Goal: Task Accomplishment & Management: Manage account settings

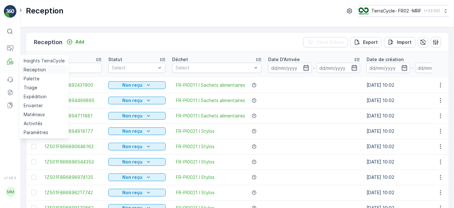
click at [26, 69] on p "Reception" at bounding box center [35, 69] width 22 height 6
click at [30, 70] on p "Reception" at bounding box center [35, 69] width 22 height 6
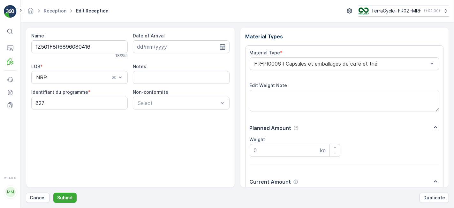
scroll to position [79, 0]
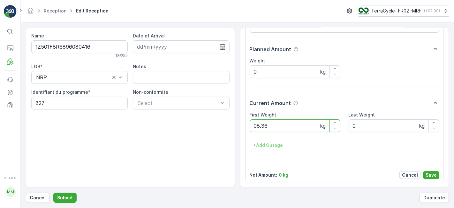
click at [53, 192] on button "Submit" at bounding box center [64, 197] width 23 height 10
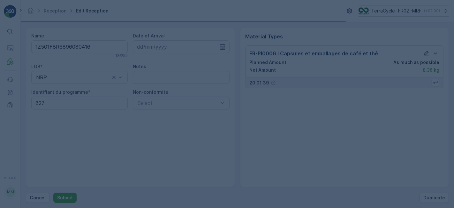
scroll to position [0, 0]
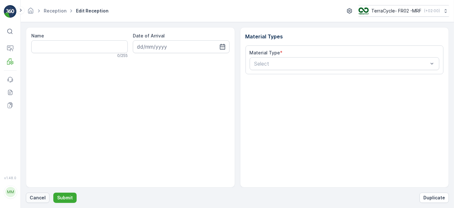
click at [34, 199] on p "Cancel" at bounding box center [38, 197] width 16 height 6
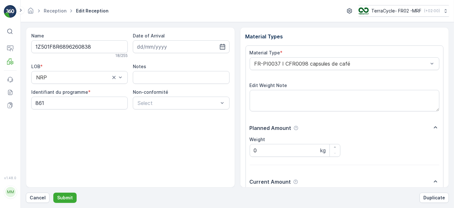
scroll to position [79, 0]
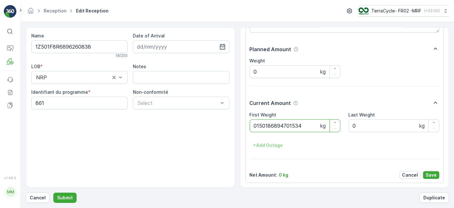
click at [53, 192] on button "Submit" at bounding box center [64, 197] width 23 height 10
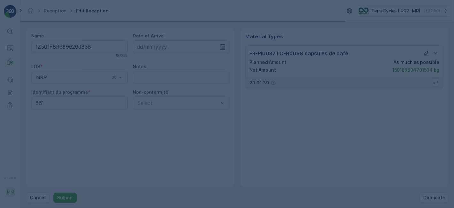
scroll to position [0, 0]
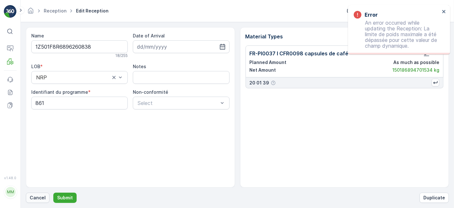
click at [44, 197] on p "Cancel" at bounding box center [38, 197] width 16 height 6
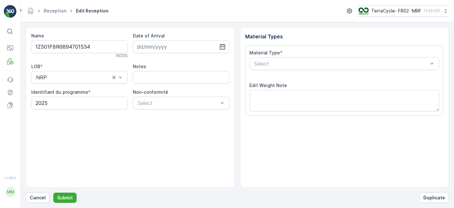
scroll to position [79, 0]
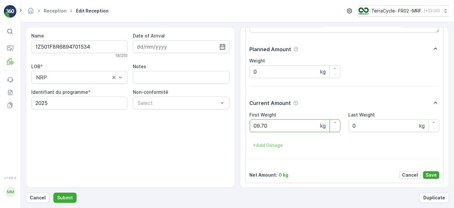
click at [53, 192] on button "Submit" at bounding box center [64, 197] width 23 height 10
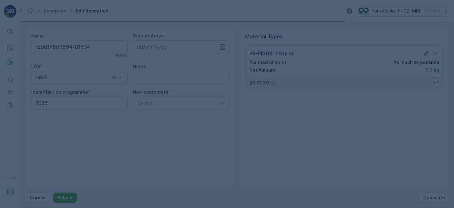
scroll to position [0, 0]
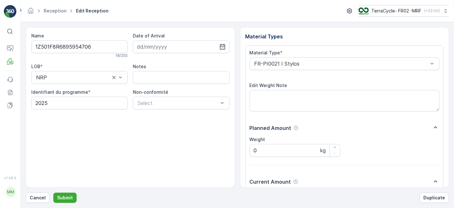
scroll to position [79, 0]
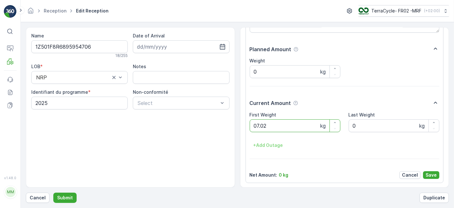
click at [53, 192] on button "Submit" at bounding box center [64, 197] width 23 height 10
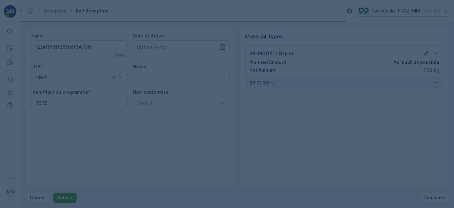
scroll to position [0, 0]
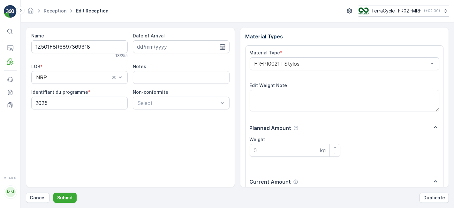
scroll to position [79, 0]
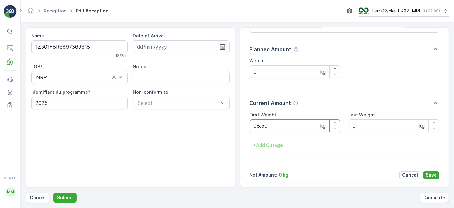
click at [53, 192] on button "Submit" at bounding box center [64, 197] width 23 height 10
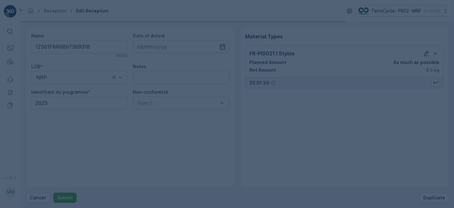
scroll to position [0, 0]
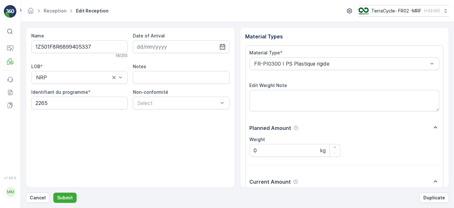
click at [53, 192] on button "Submit" at bounding box center [64, 197] width 23 height 10
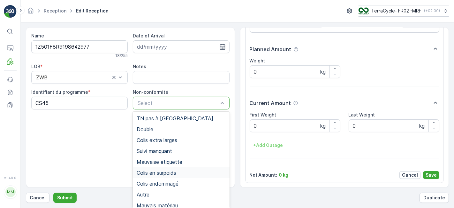
click at [160, 171] on span "Colis en surpoids" at bounding box center [157, 173] width 40 height 6
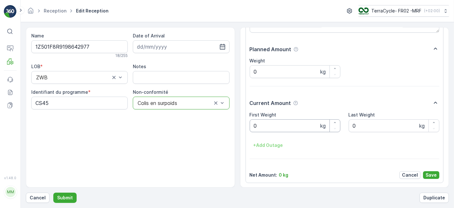
click at [270, 127] on Weight "0" at bounding box center [295, 125] width 91 height 13
type Weight "0"
type Weight "43"
click at [433, 172] on p "Save" at bounding box center [431, 174] width 11 height 6
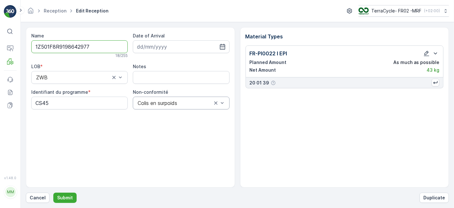
scroll to position [0, 0]
click at [428, 52] on icon "button" at bounding box center [426, 53] width 5 height 5
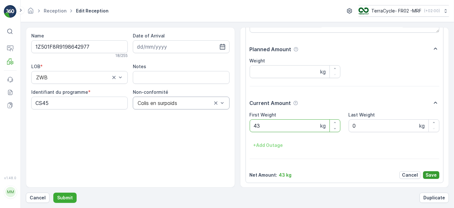
click at [431, 173] on p "Save" at bounding box center [431, 174] width 11 height 6
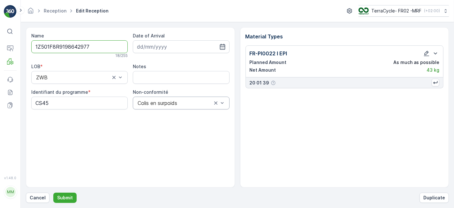
scroll to position [0, 0]
click at [63, 198] on p "Submit" at bounding box center [65, 197] width 16 height 6
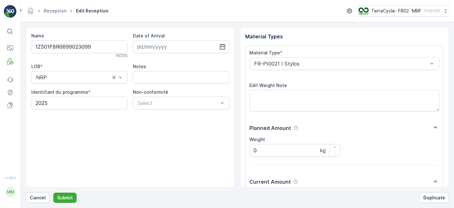
scroll to position [79, 0]
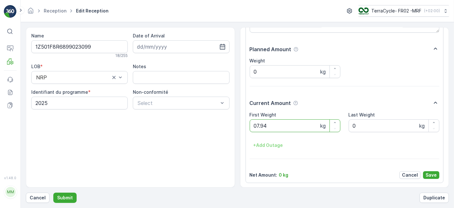
click at [53, 192] on button "Submit" at bounding box center [64, 197] width 23 height 10
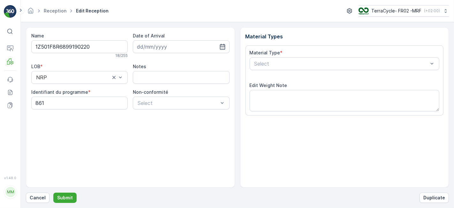
scroll to position [79, 0]
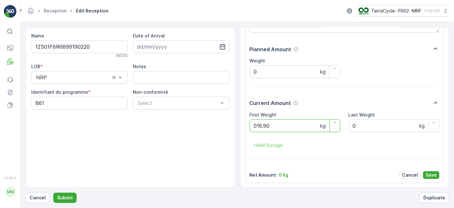
click at [53, 192] on button "Submit" at bounding box center [64, 197] width 23 height 10
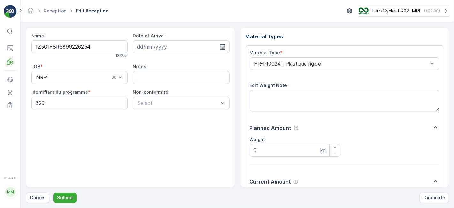
scroll to position [79, 0]
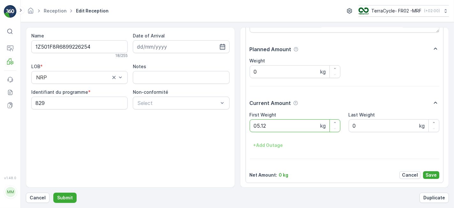
click at [53, 192] on button "Submit" at bounding box center [64, 197] width 23 height 10
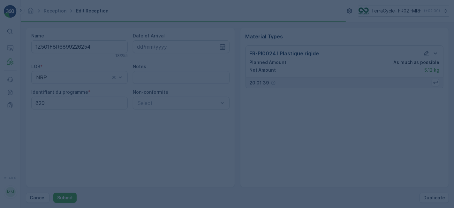
scroll to position [0, 0]
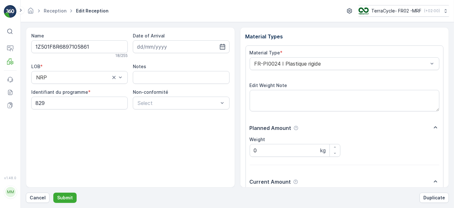
scroll to position [79, 0]
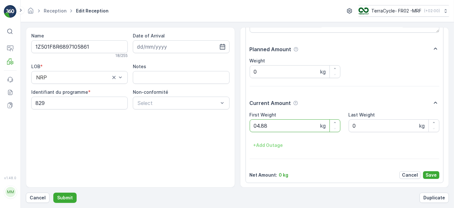
click at [53, 192] on button "Submit" at bounding box center [64, 197] width 23 height 10
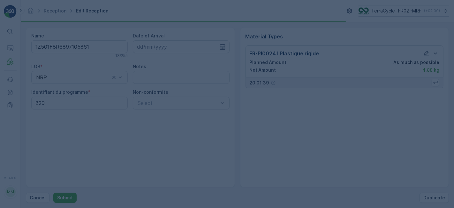
scroll to position [0, 0]
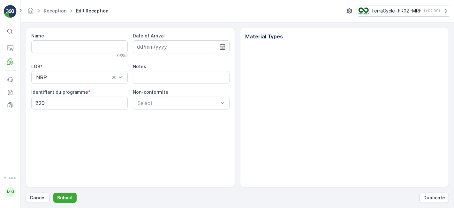
type input "1Z501F8R6897105861"
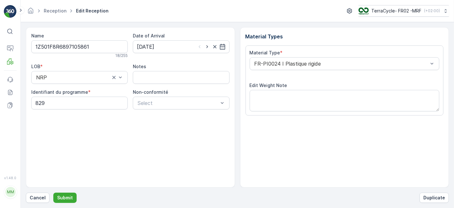
type input "[DATE]"
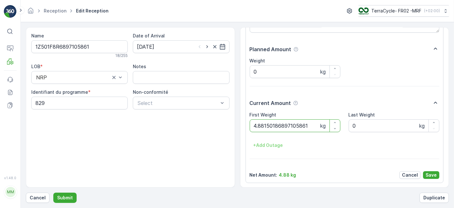
click at [53, 192] on button "Submit" at bounding box center [64, 197] width 23 height 10
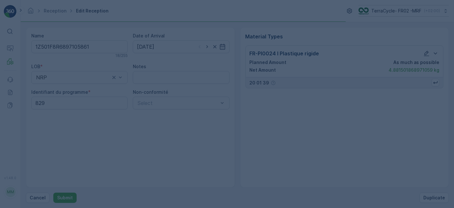
scroll to position [0, 0]
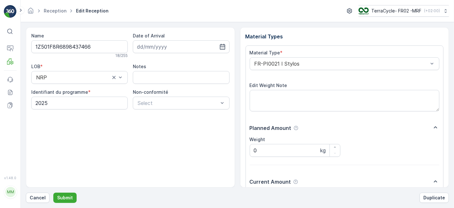
scroll to position [79, 0]
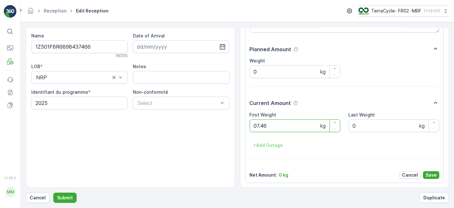
click at [53, 192] on button "Submit" at bounding box center [64, 197] width 23 height 10
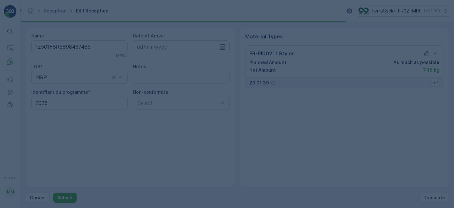
scroll to position [0, 0]
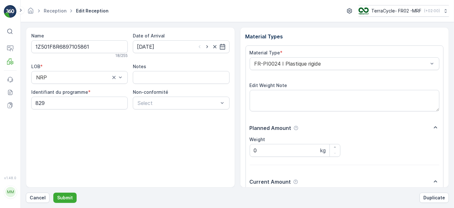
scroll to position [79, 0]
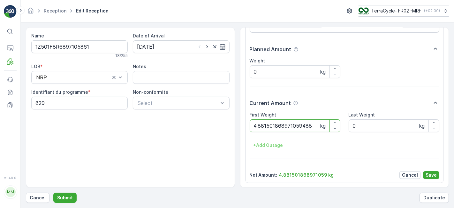
click at [53, 192] on button "Submit" at bounding box center [64, 197] width 23 height 10
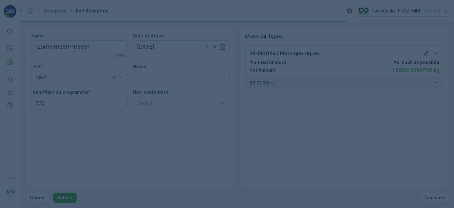
scroll to position [0, 0]
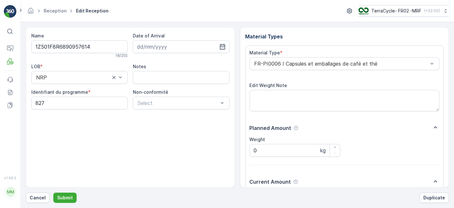
scroll to position [79, 0]
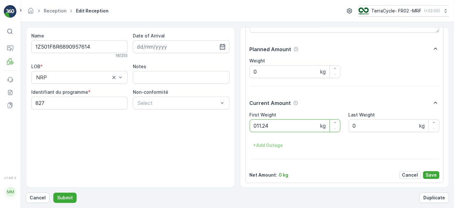
click at [53, 192] on button "Submit" at bounding box center [64, 197] width 23 height 10
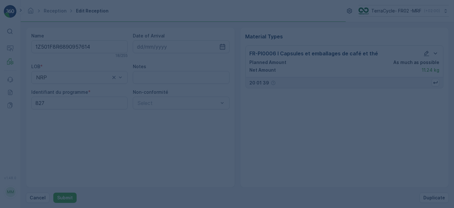
scroll to position [0, 0]
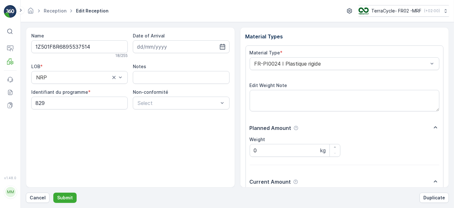
scroll to position [79, 0]
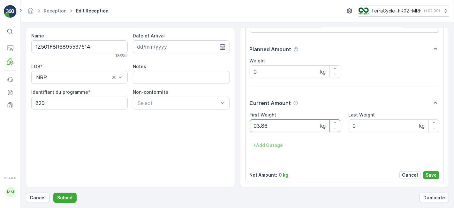
click at [53, 192] on button "Submit" at bounding box center [64, 197] width 23 height 10
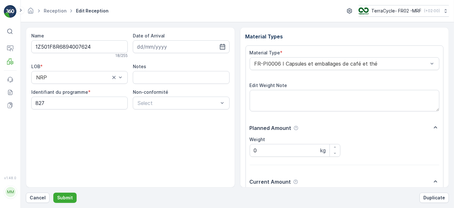
scroll to position [79, 0]
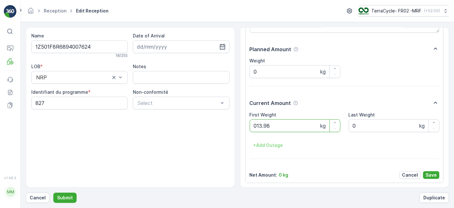
click at [53, 192] on button "Submit" at bounding box center [64, 197] width 23 height 10
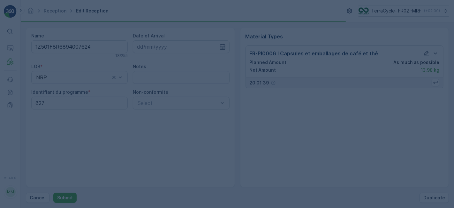
scroll to position [0, 0]
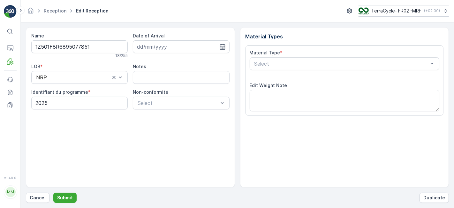
scroll to position [79, 0]
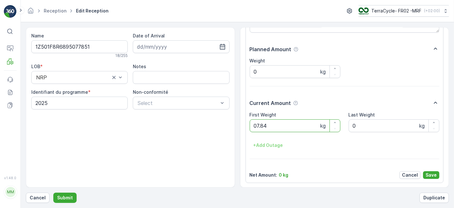
click at [53, 192] on button "Submit" at bounding box center [64, 197] width 23 height 10
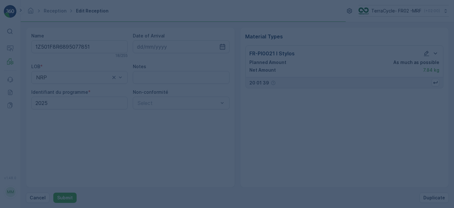
scroll to position [0, 0]
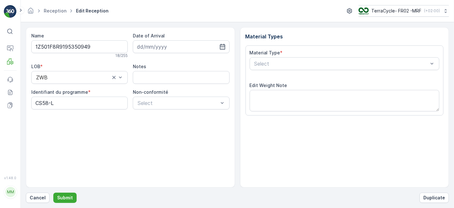
scroll to position [79, 0]
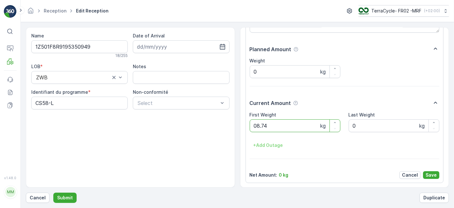
click at [53, 192] on button "Submit" at bounding box center [64, 197] width 23 height 10
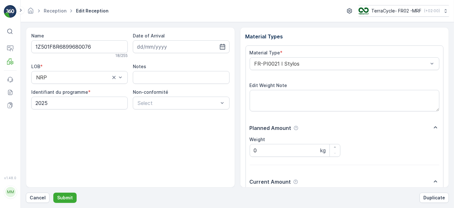
scroll to position [79, 0]
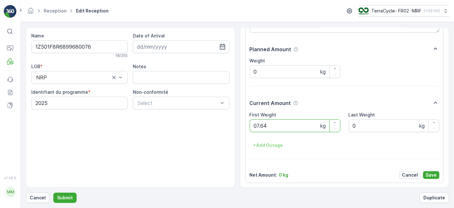
click at [53, 192] on button "Submit" at bounding box center [64, 197] width 23 height 10
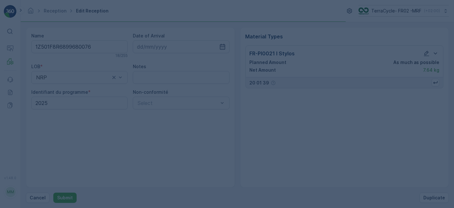
scroll to position [0, 0]
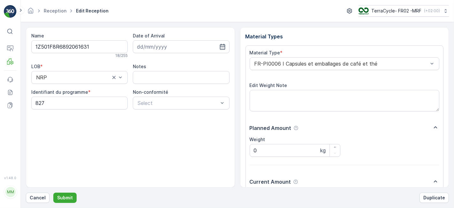
scroll to position [79, 0]
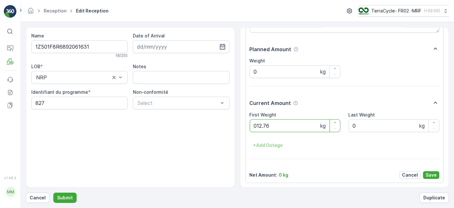
click at [53, 192] on button "Submit" at bounding box center [64, 197] width 23 height 10
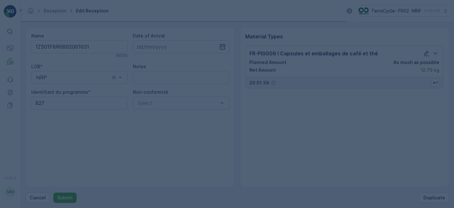
scroll to position [0, 0]
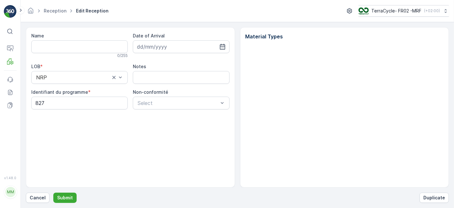
type input "1Z501F8R6892061631"
type input "[DATE]"
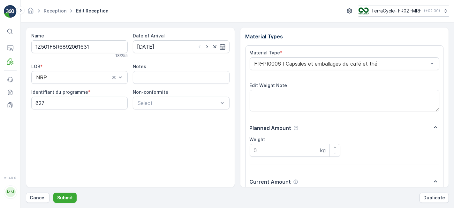
scroll to position [79, 0]
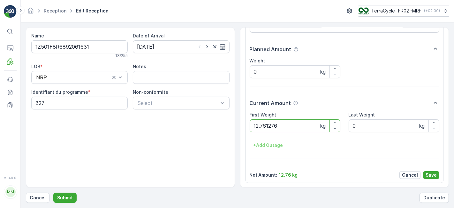
click at [53, 192] on button "Submit" at bounding box center [64, 197] width 23 height 10
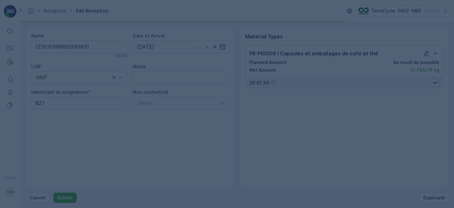
scroll to position [0, 0]
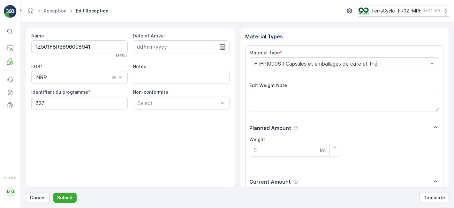
scroll to position [79, 0]
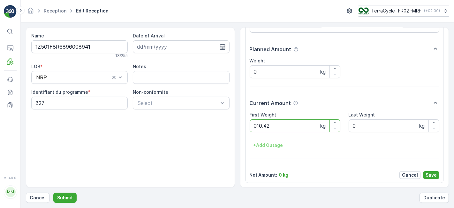
click at [53, 192] on button "Submit" at bounding box center [64, 197] width 23 height 10
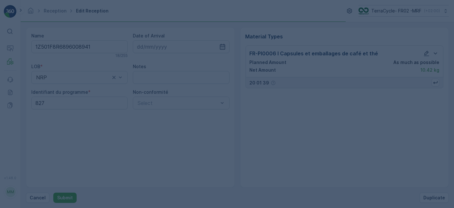
scroll to position [0, 0]
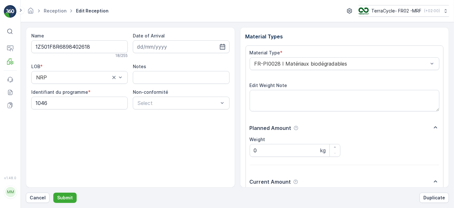
scroll to position [79, 0]
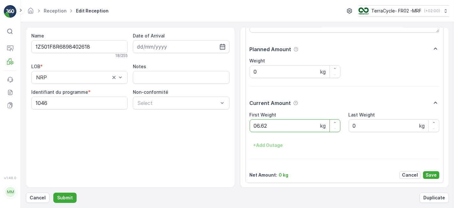
click at [53, 192] on button "Submit" at bounding box center [64, 197] width 23 height 10
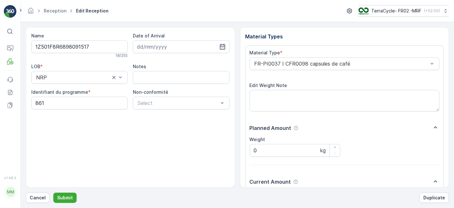
scroll to position [79, 0]
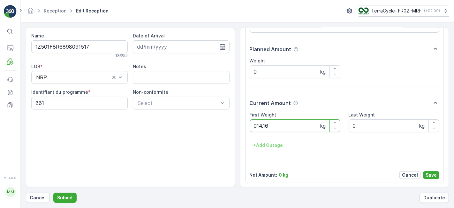
click at [53, 192] on button "Submit" at bounding box center [64, 197] width 23 height 10
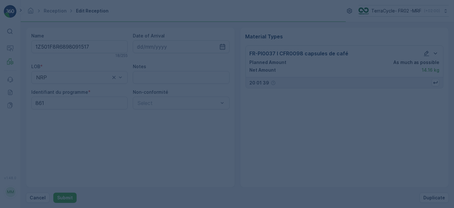
scroll to position [0, 0]
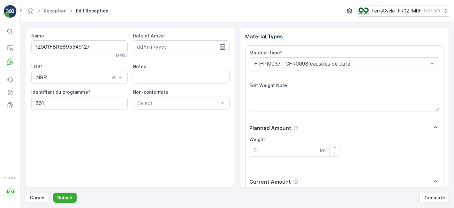
scroll to position [79, 0]
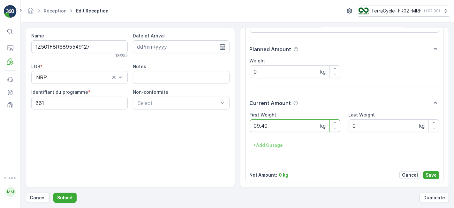
click at [53, 192] on button "Submit" at bounding box center [64, 197] width 23 height 10
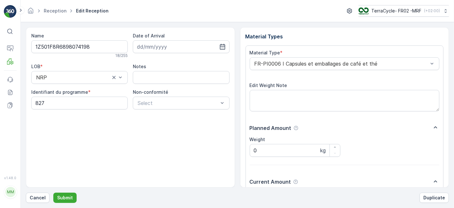
scroll to position [79, 0]
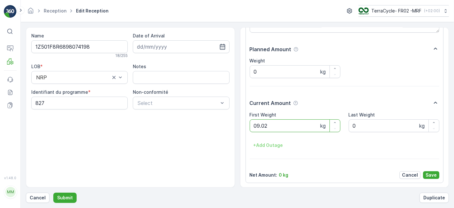
click at [53, 192] on button "Submit" at bounding box center [64, 197] width 23 height 10
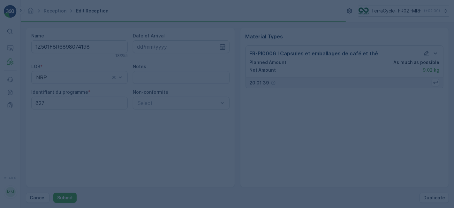
scroll to position [0, 0]
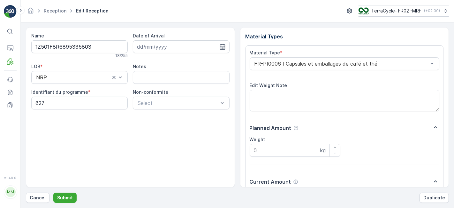
scroll to position [79, 0]
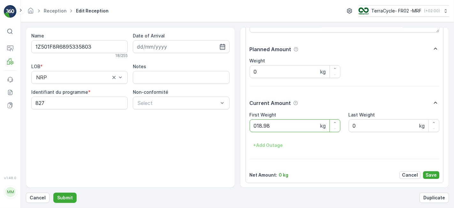
click at [53, 192] on button "Submit" at bounding box center [64, 197] width 23 height 10
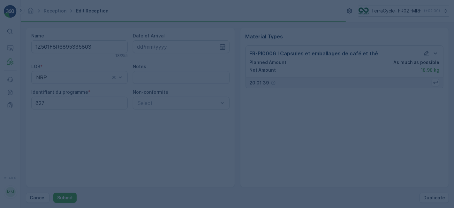
scroll to position [0, 0]
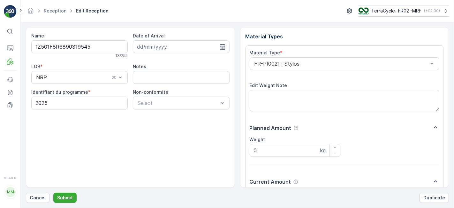
scroll to position [79, 0]
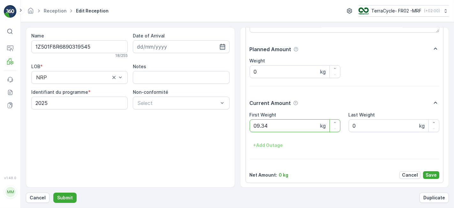
click at [53, 192] on button "Submit" at bounding box center [64, 197] width 23 height 10
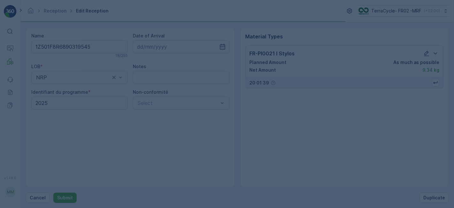
scroll to position [0, 0]
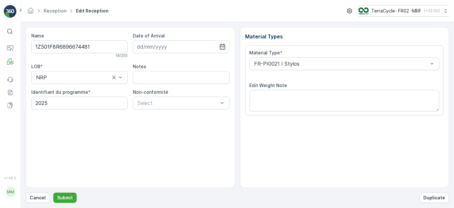
scroll to position [79, 0]
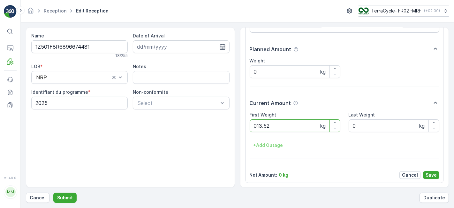
click at [53, 192] on button "Submit" at bounding box center [64, 197] width 23 height 10
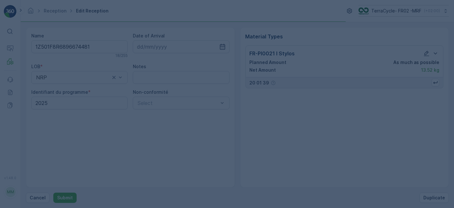
scroll to position [0, 0]
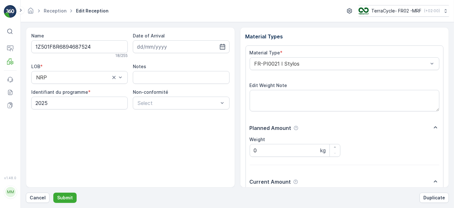
scroll to position [79, 0]
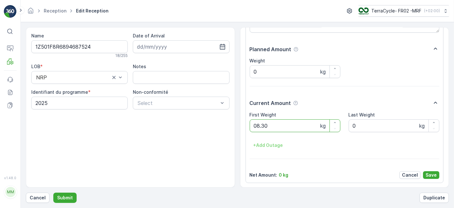
click at [53, 192] on button "Submit" at bounding box center [64, 197] width 23 height 10
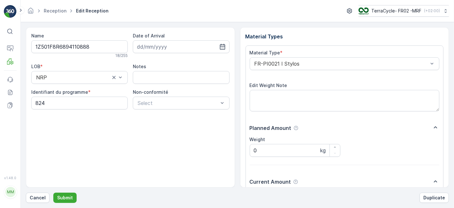
scroll to position [79, 0]
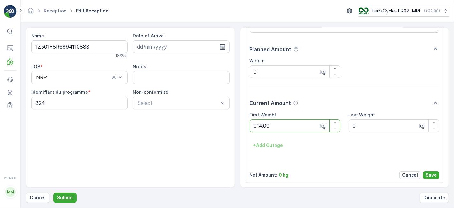
click at [53, 192] on button "Submit" at bounding box center [64, 197] width 23 height 10
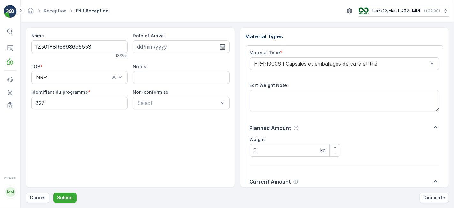
scroll to position [79, 0]
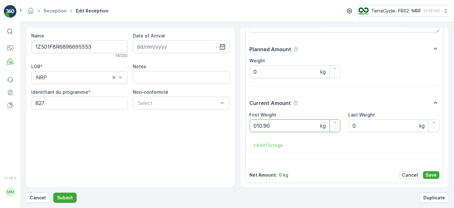
click at [53, 192] on button "Submit" at bounding box center [64, 197] width 23 height 10
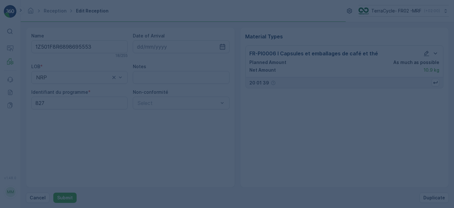
scroll to position [0, 0]
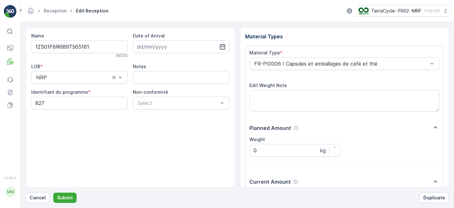
scroll to position [79, 0]
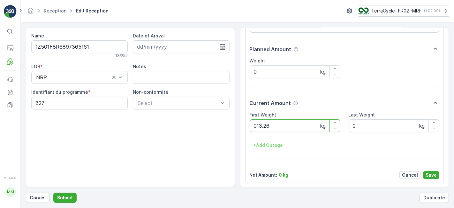
click at [53, 192] on button "Submit" at bounding box center [64, 197] width 23 height 10
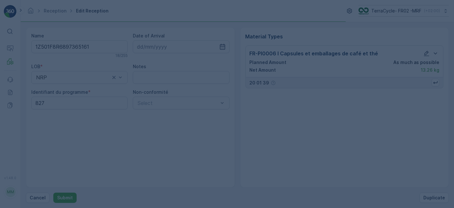
scroll to position [0, 0]
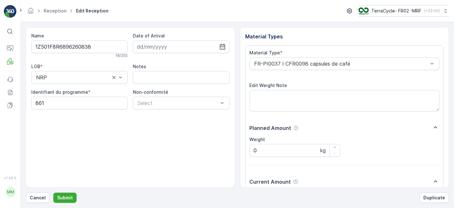
click at [53, 192] on button "Submit" at bounding box center [64, 197] width 23 height 10
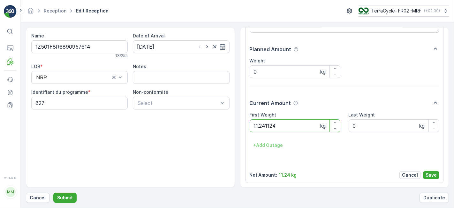
click at [53, 192] on button "Submit" at bounding box center [64, 197] width 23 height 10
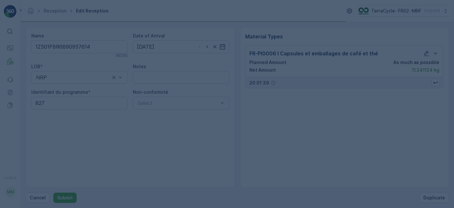
scroll to position [0, 0]
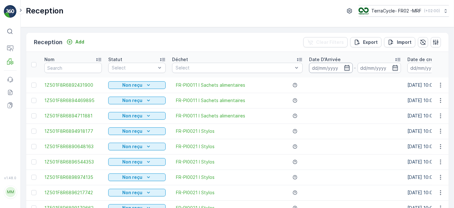
click at [335, 66] on input at bounding box center [331, 68] width 44 height 10
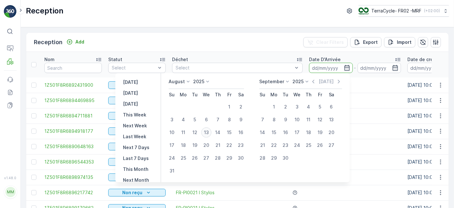
click at [211, 132] on div "13" at bounding box center [206, 132] width 10 height 10
type input "[DATE]"
click at [211, 132] on div "13" at bounding box center [206, 132] width 10 height 10
type input "[DATE]"
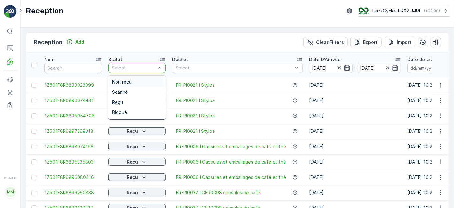
click at [148, 67] on div at bounding box center [133, 67] width 45 height 5
click at [143, 91] on div "Scanné" at bounding box center [137, 91] width 50 height 5
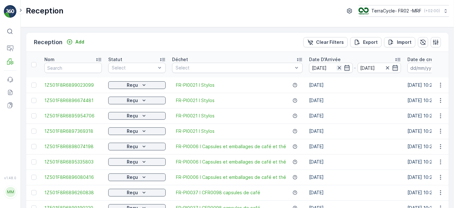
click at [337, 66] on icon "button" at bounding box center [339, 68] width 6 height 6
